Goal: Navigation & Orientation: Find specific page/section

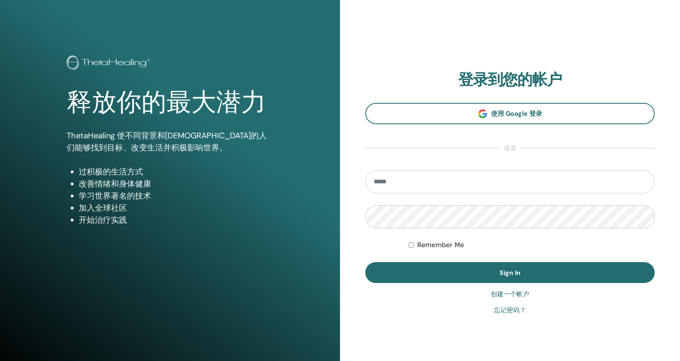
type input "**********"
click at [365, 262] on button "Sign In" at bounding box center [509, 272] width 289 height 21
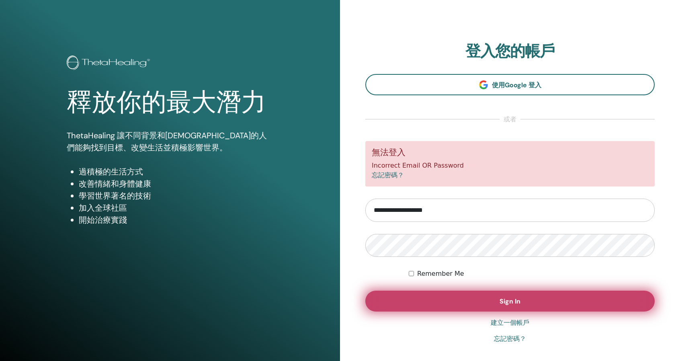
click at [544, 294] on button "Sign In" at bounding box center [509, 300] width 289 height 21
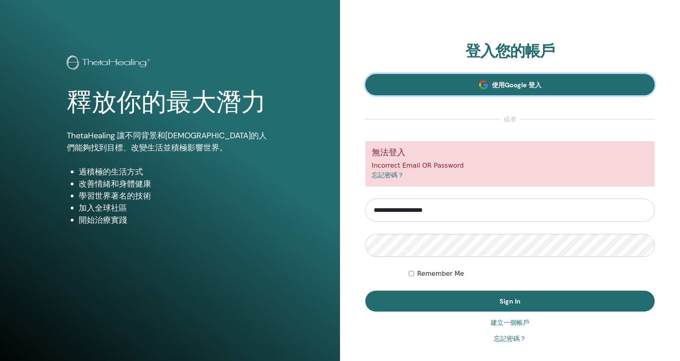
click at [547, 93] on link "使用Google 登入" at bounding box center [509, 84] width 289 height 21
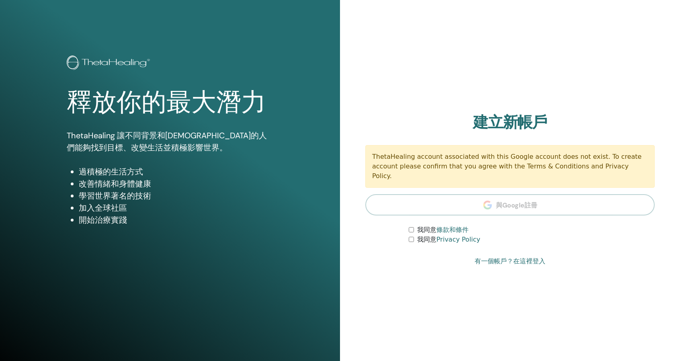
click at [528, 257] on font "有一個帳戶？在這裡登入" at bounding box center [509, 261] width 71 height 8
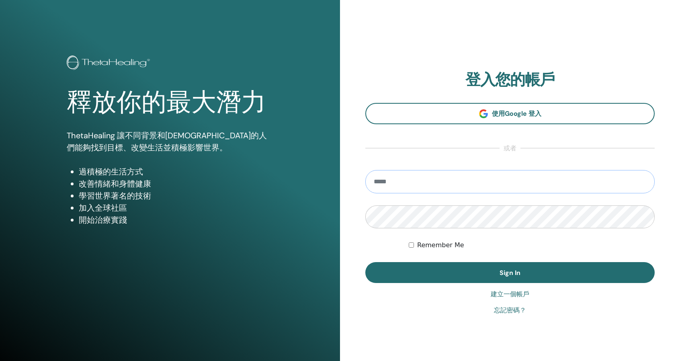
click at [509, 186] on input "email" at bounding box center [509, 181] width 289 height 23
type input "**********"
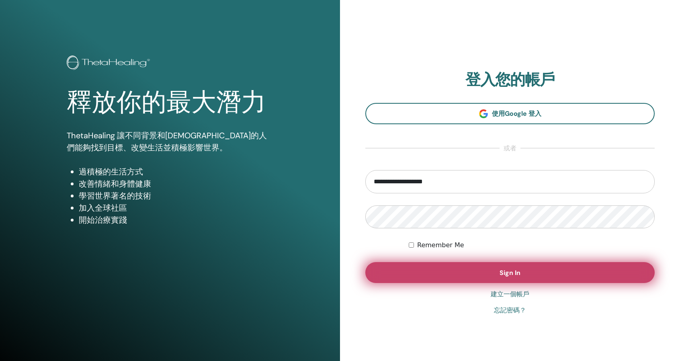
click at [487, 278] on button "Sign In" at bounding box center [509, 272] width 289 height 21
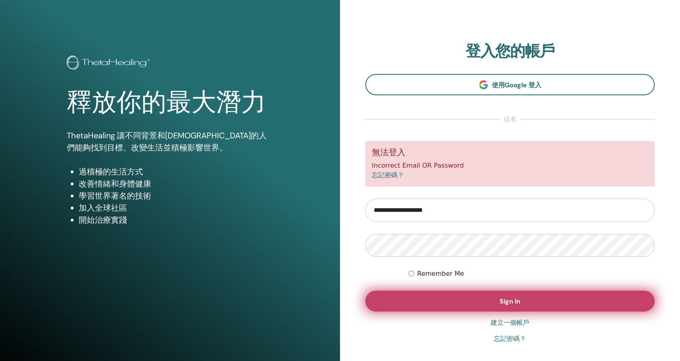
click at [488, 304] on button "Sign In" at bounding box center [509, 300] width 289 height 21
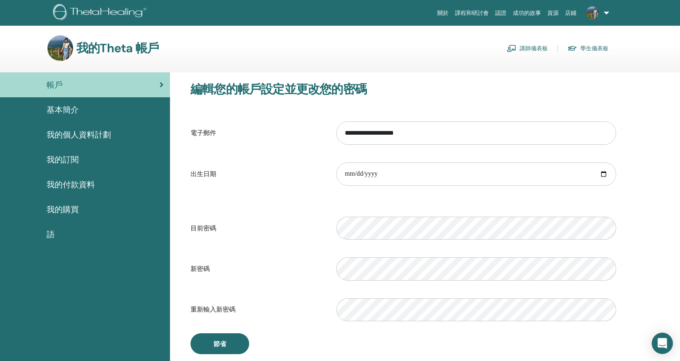
click at [662, 344] on icon "Open Intercom Messenger" at bounding box center [661, 343] width 9 height 10
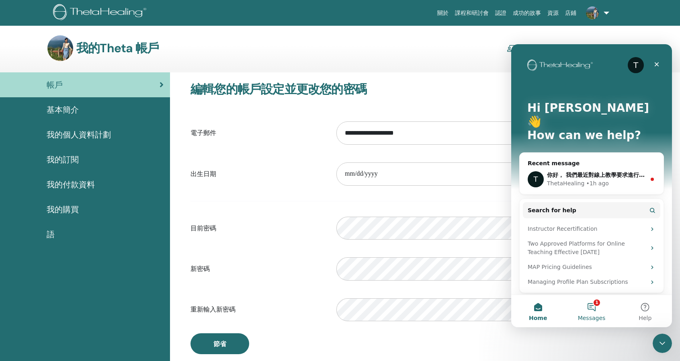
click at [597, 308] on button "1 Messages" at bounding box center [590, 311] width 53 height 32
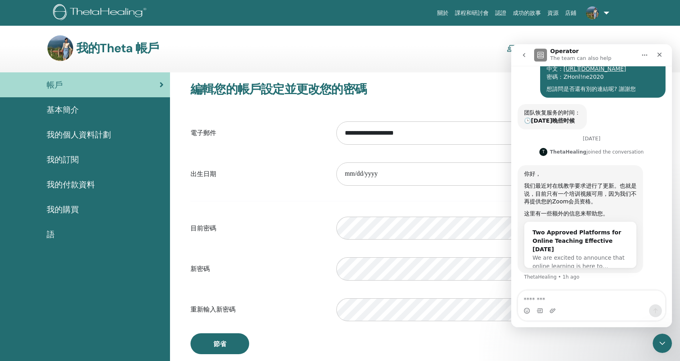
scroll to position [240, 0]
click at [460, 89] on h3 "編輯您的帳戶設定並更改您的密碼" at bounding box center [402, 89] width 425 height 14
click at [472, 37] on div "我的Theta 帳戶 講師儀表板 學生儀表板" at bounding box center [327, 48] width 561 height 26
click at [587, 241] on div "Two Approved Platforms for Online Teaching Effective April 29" at bounding box center [580, 240] width 96 height 25
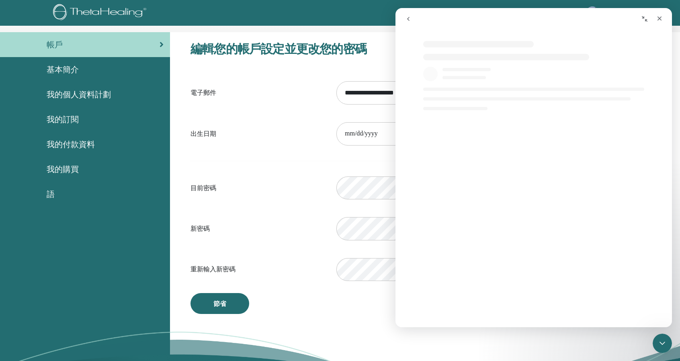
scroll to position [0, 0]
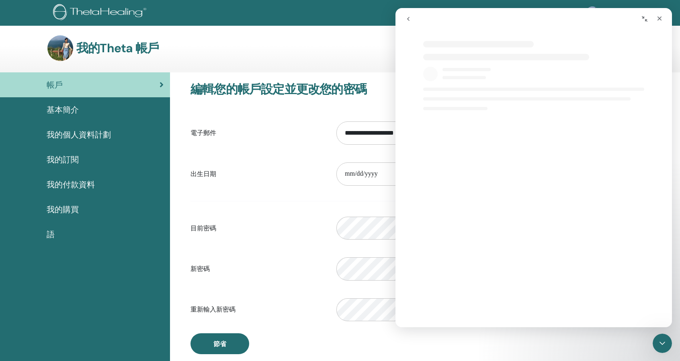
select select "**"
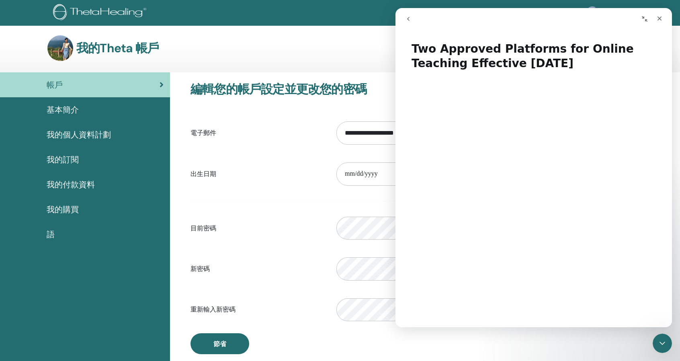
click at [292, 50] on div "我的Theta 帳戶 講師儀表板 學生儀表板" at bounding box center [327, 48] width 561 height 26
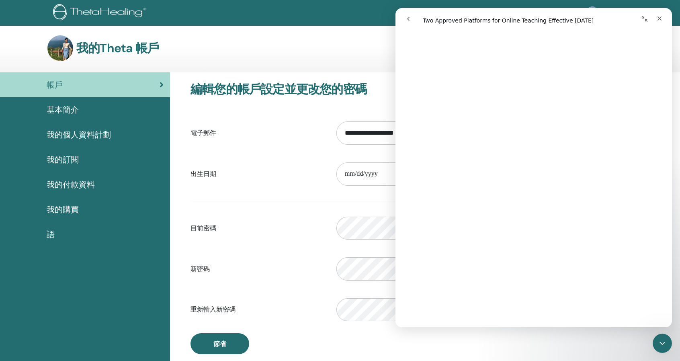
scroll to position [482, 0]
click at [658, 20] on icon "Close" at bounding box center [659, 18] width 6 height 6
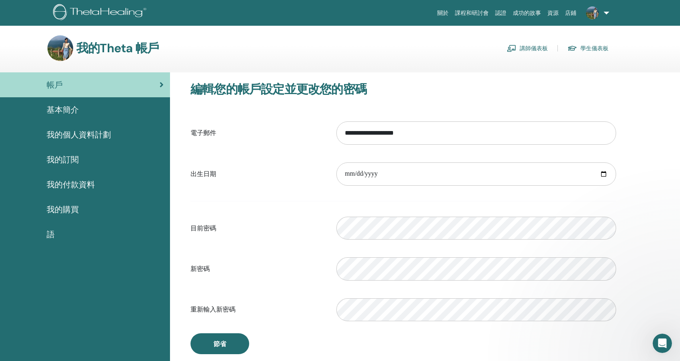
scroll to position [0, 0]
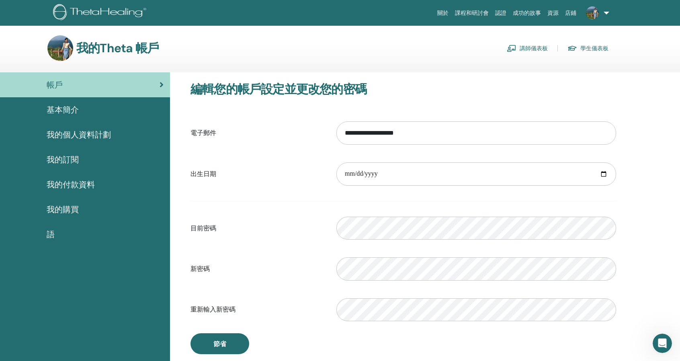
select select "**"
click at [530, 45] on font "講師儀表板" at bounding box center [533, 48] width 28 height 7
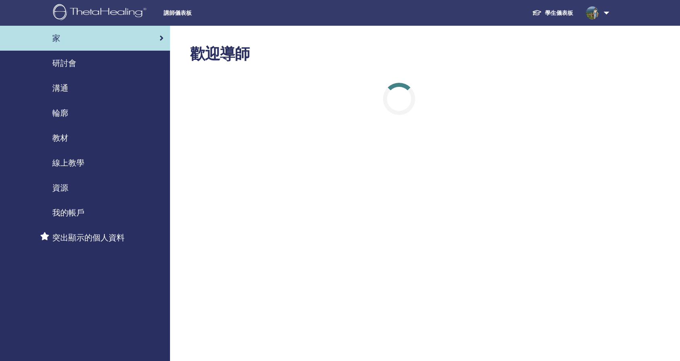
click at [82, 158] on font "線上教學" at bounding box center [68, 162] width 32 height 10
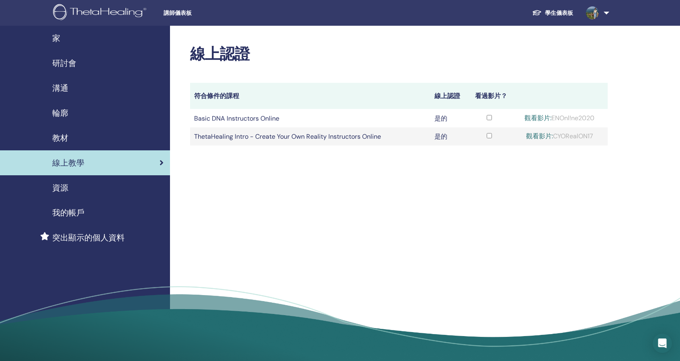
click at [113, 71] on link "研討會" at bounding box center [85, 63] width 170 height 25
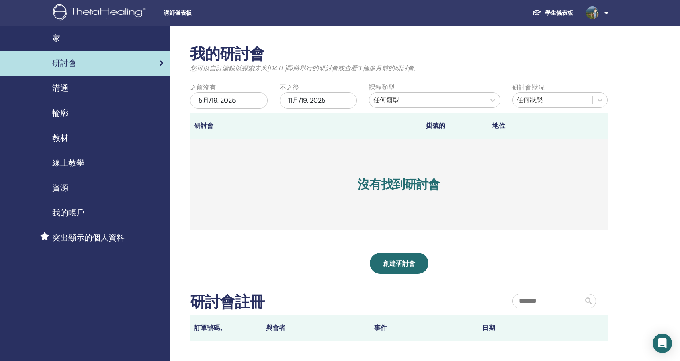
click at [134, 90] on div "溝通" at bounding box center [84, 88] width 157 height 12
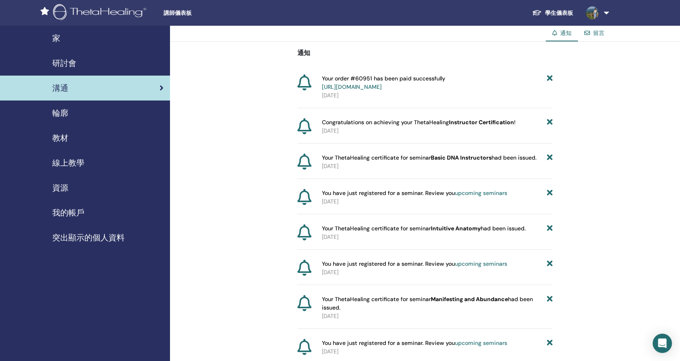
click at [115, 73] on link "研討會" at bounding box center [85, 63] width 170 height 25
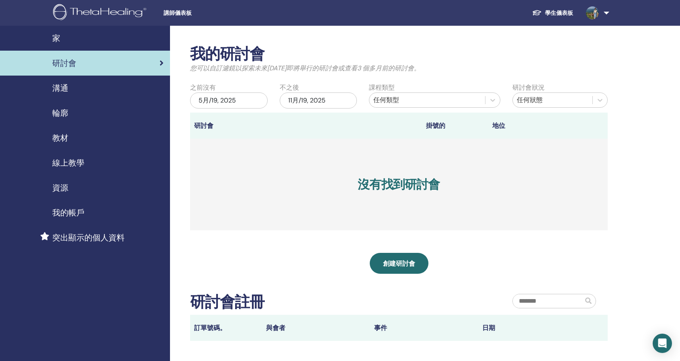
click at [100, 41] on div "家" at bounding box center [84, 38] width 157 height 12
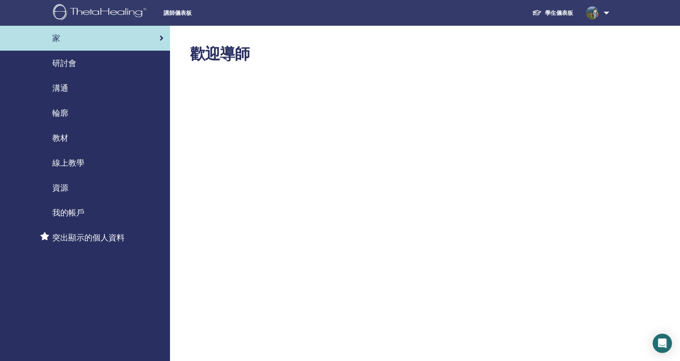
click at [103, 207] on div "我的帳戶" at bounding box center [84, 213] width 157 height 12
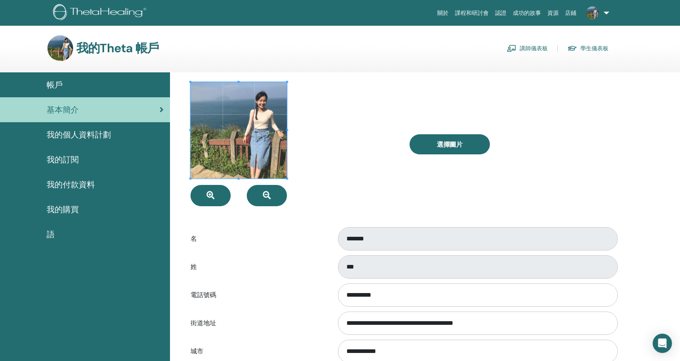
click at [104, 135] on font "我的個人資料計劃" at bounding box center [79, 134] width 64 height 10
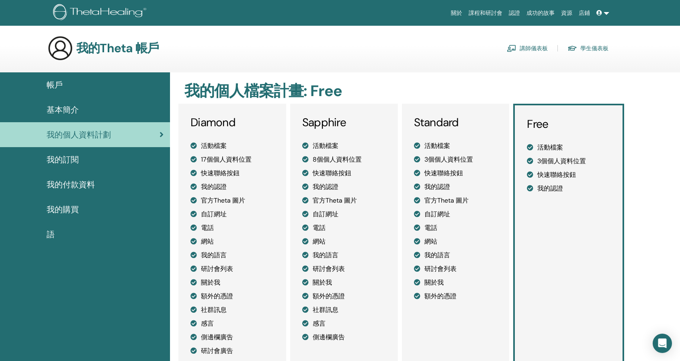
click at [99, 186] on div "我的付款資料" at bounding box center [84, 184] width 157 height 12
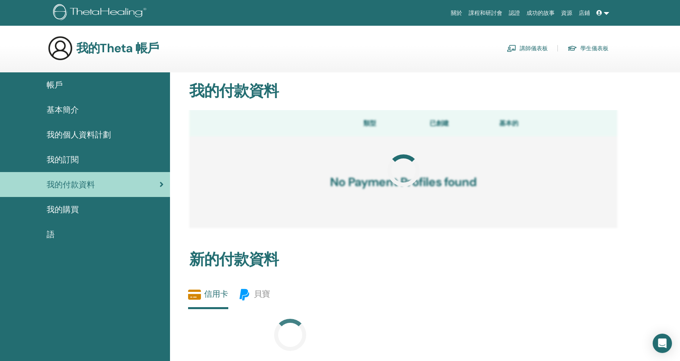
click at [106, 163] on div "我的訂閱" at bounding box center [84, 159] width 157 height 12
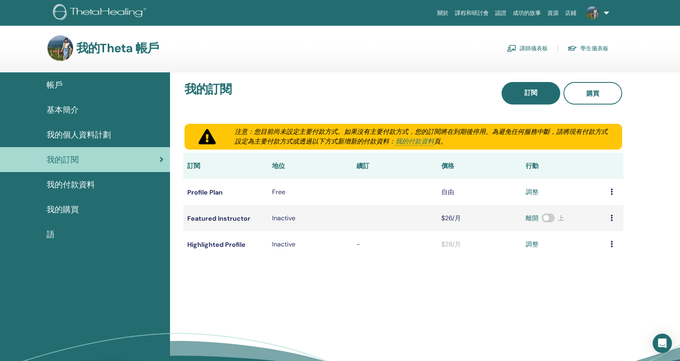
click at [100, 85] on div "帳戶" at bounding box center [84, 85] width 157 height 12
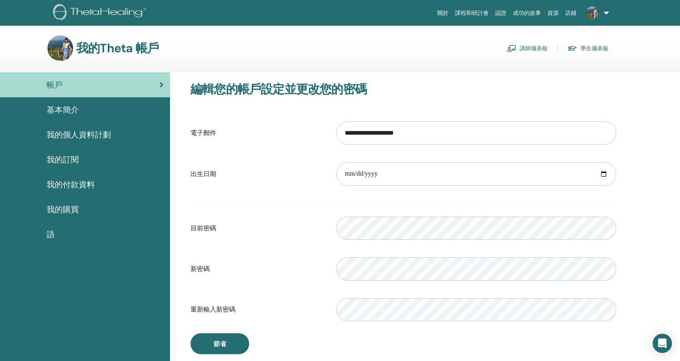
click at [100, 107] on div "基本簡介" at bounding box center [84, 110] width 157 height 12
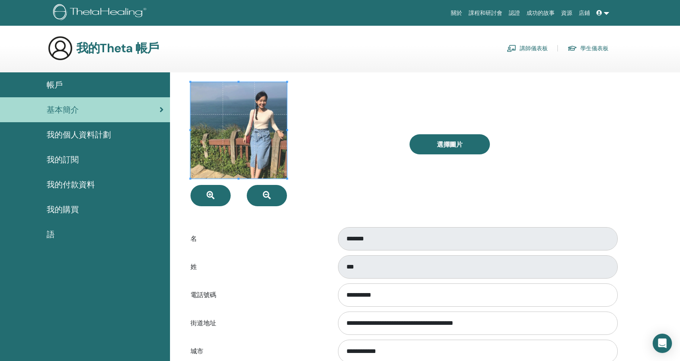
click at [532, 47] on font "講師儀表板" at bounding box center [533, 48] width 28 height 7
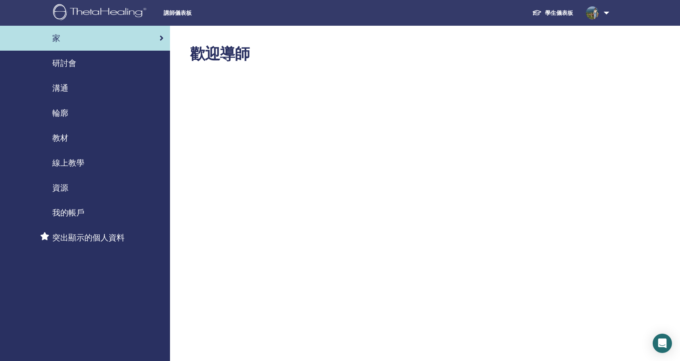
click at [96, 66] on div "研討會" at bounding box center [84, 63] width 157 height 12
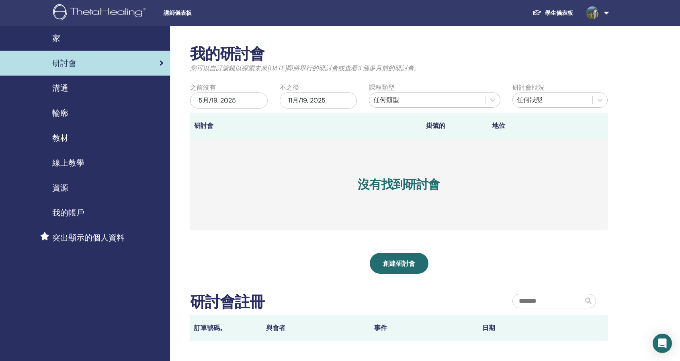
click at [96, 86] on div "溝通" at bounding box center [84, 88] width 157 height 12
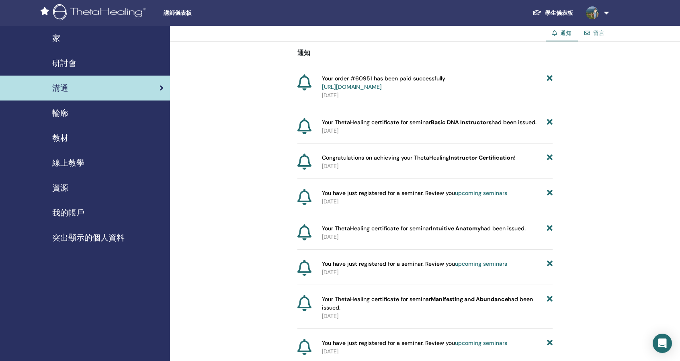
click at [90, 110] on div "輪廓" at bounding box center [84, 113] width 157 height 12
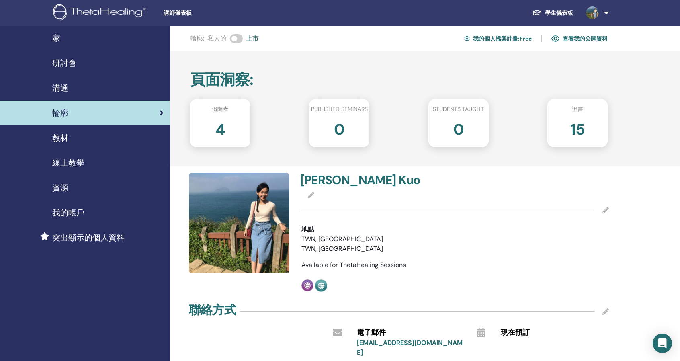
click at [572, 41] on font "查看我的公開資料" at bounding box center [584, 38] width 45 height 7
